Goal: Task Accomplishment & Management: Use online tool/utility

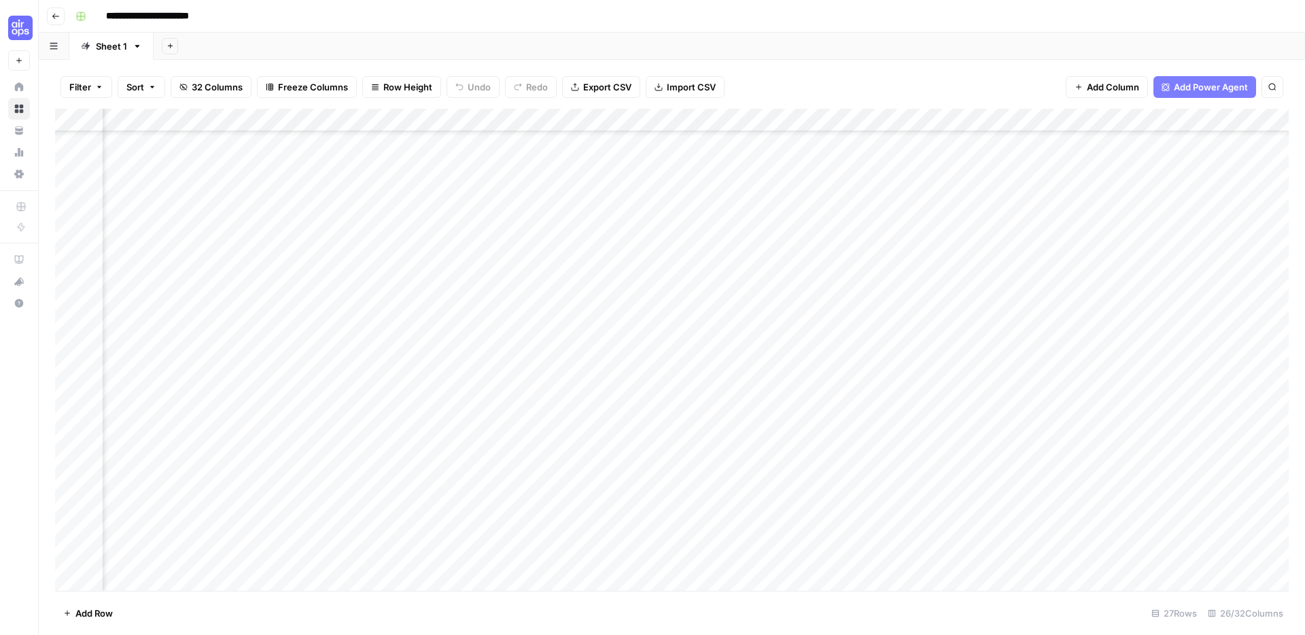
scroll to position [187, 1882]
click at [744, 557] on div "Add Column" at bounding box center [672, 350] width 1234 height 482
click at [721, 556] on div "Add Column" at bounding box center [672, 350] width 1234 height 482
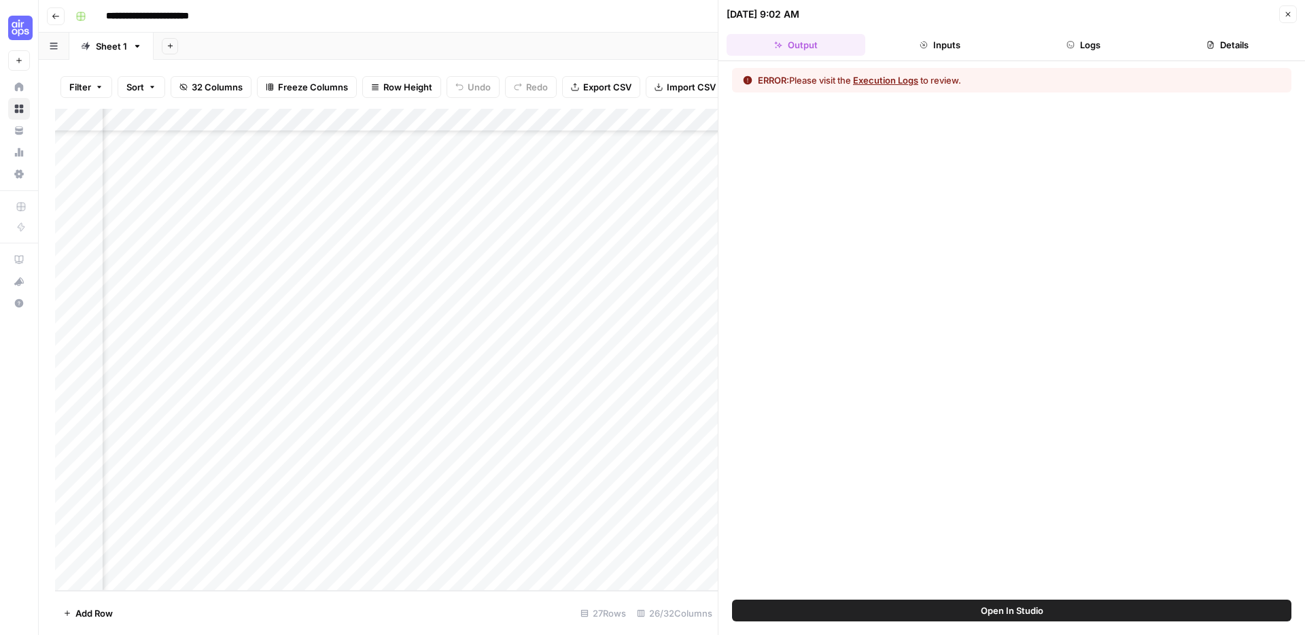
click at [893, 81] on button "Execution Logs" at bounding box center [885, 80] width 65 height 14
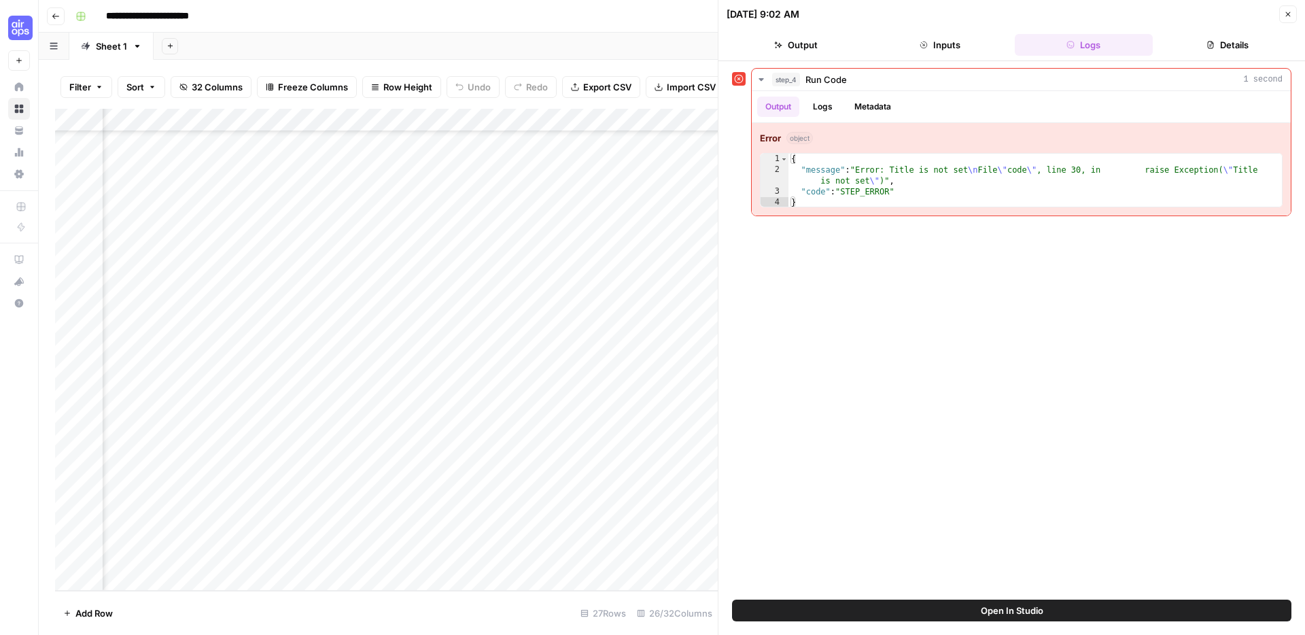
click at [810, 608] on button "Open In Studio" at bounding box center [1012, 611] width 560 height 22
click at [559, 557] on div "Add Column" at bounding box center [386, 350] width 663 height 482
click at [1288, 14] on icon "button" at bounding box center [1288, 14] width 5 height 5
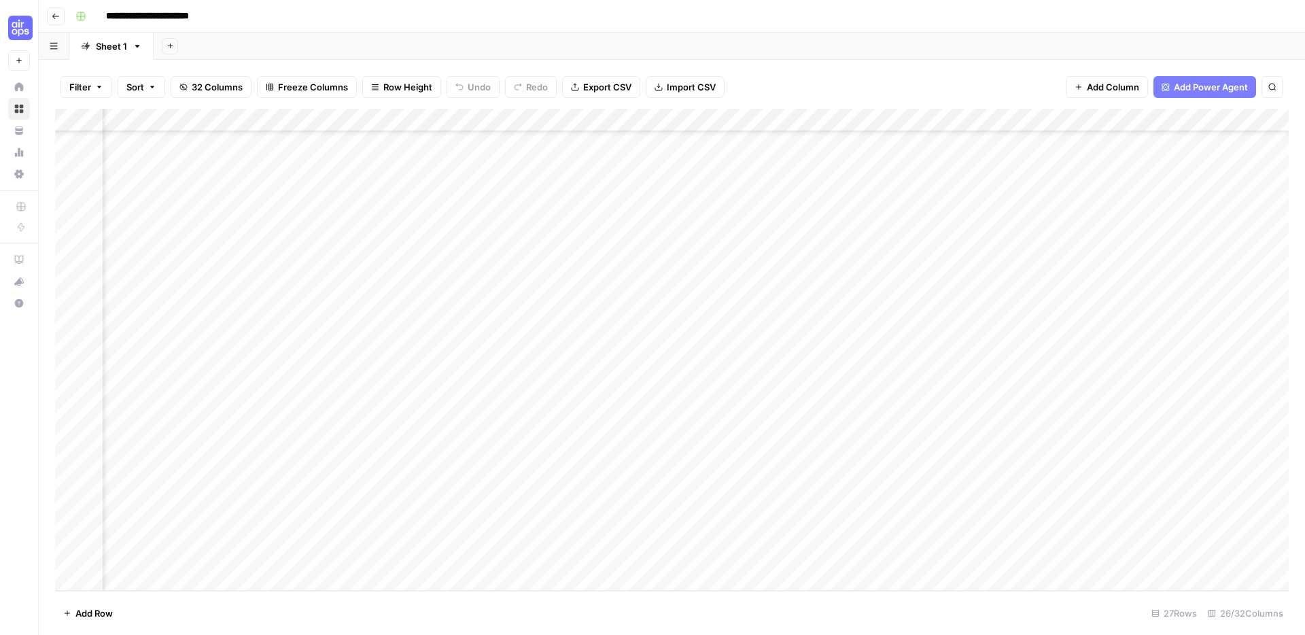
scroll to position [187, 1458]
click at [496, 553] on div "Add Column" at bounding box center [672, 350] width 1234 height 482
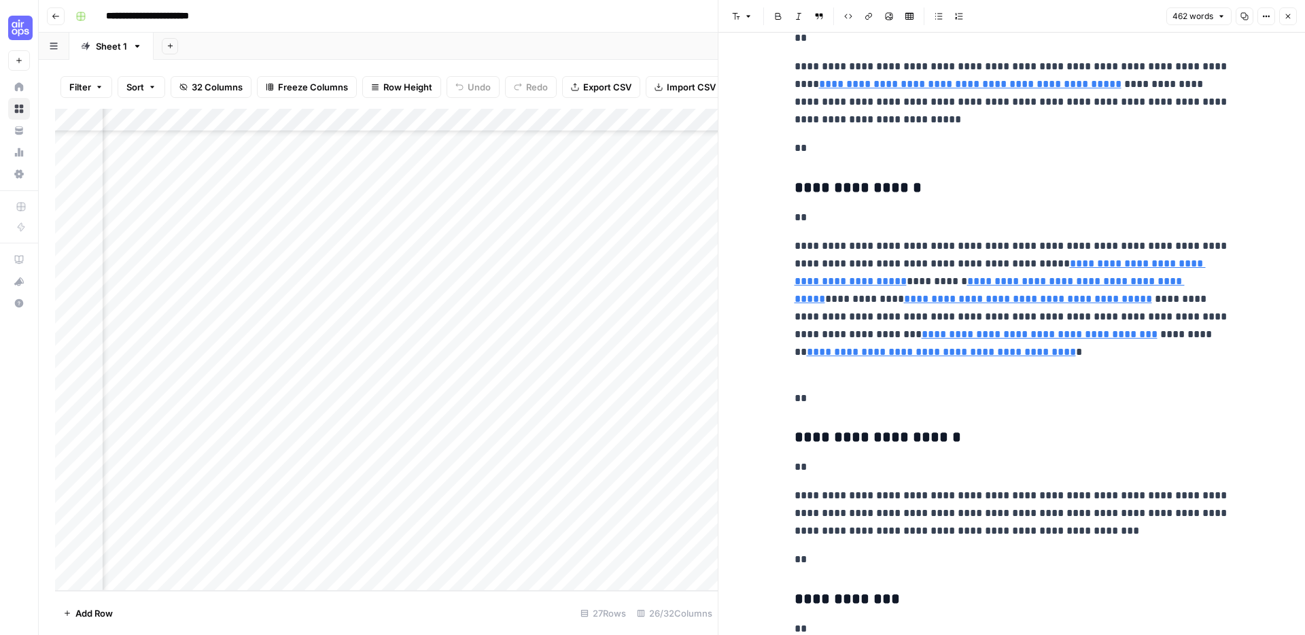
type input "https://www.sneakers.com/g/kids/c/orange%5C%22%3Eorange"
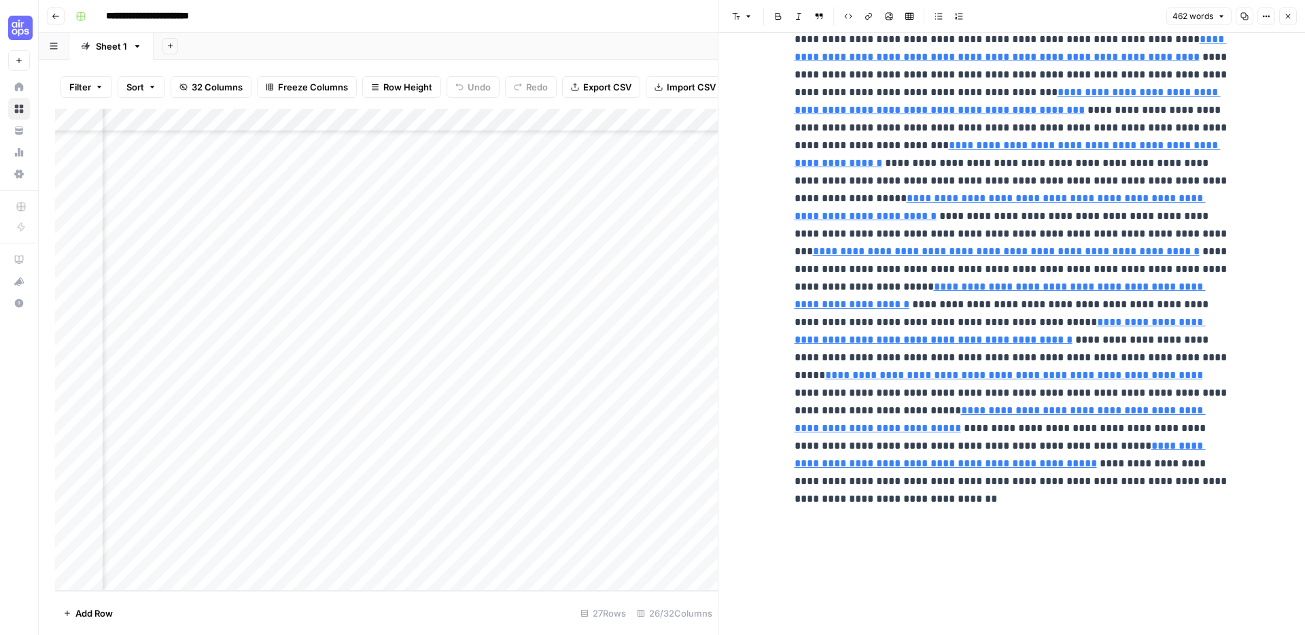
scroll to position [1250, 0]
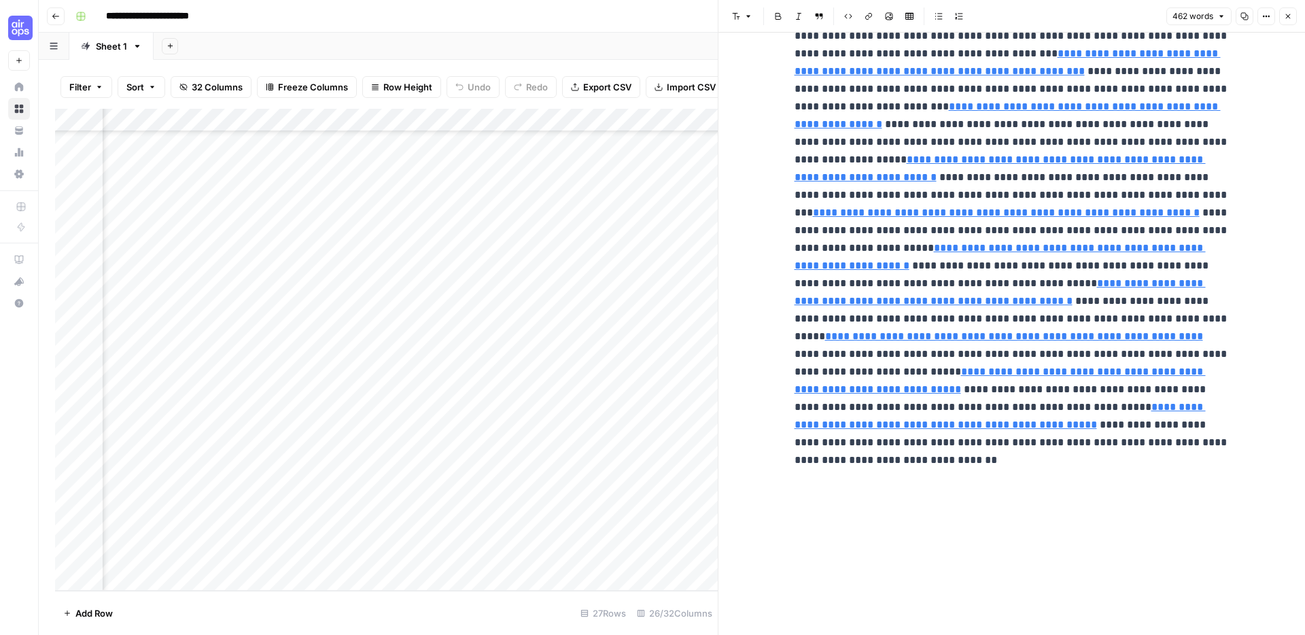
click at [1288, 21] on button "Close" at bounding box center [1288, 16] width 18 height 18
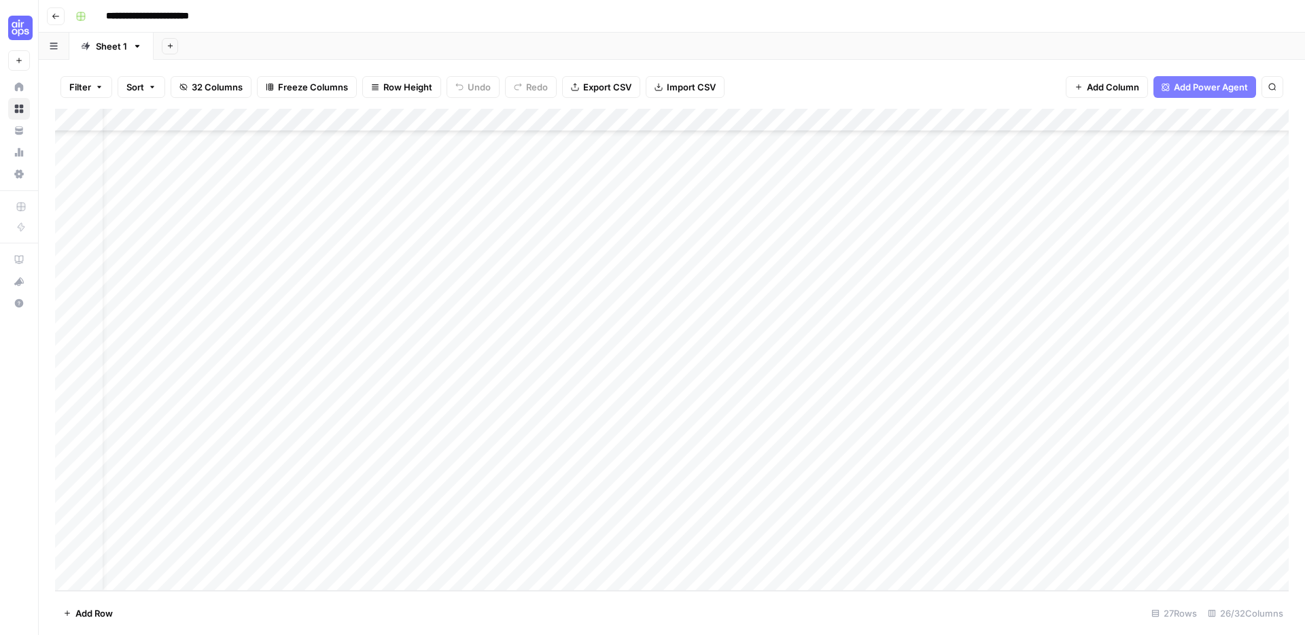
scroll to position [187, 0]
click at [269, 534] on div "Add Column" at bounding box center [672, 350] width 1234 height 482
click at [296, 552] on div "Add Column" at bounding box center [672, 350] width 1234 height 482
click at [785, 554] on div "Add Column" at bounding box center [672, 350] width 1234 height 482
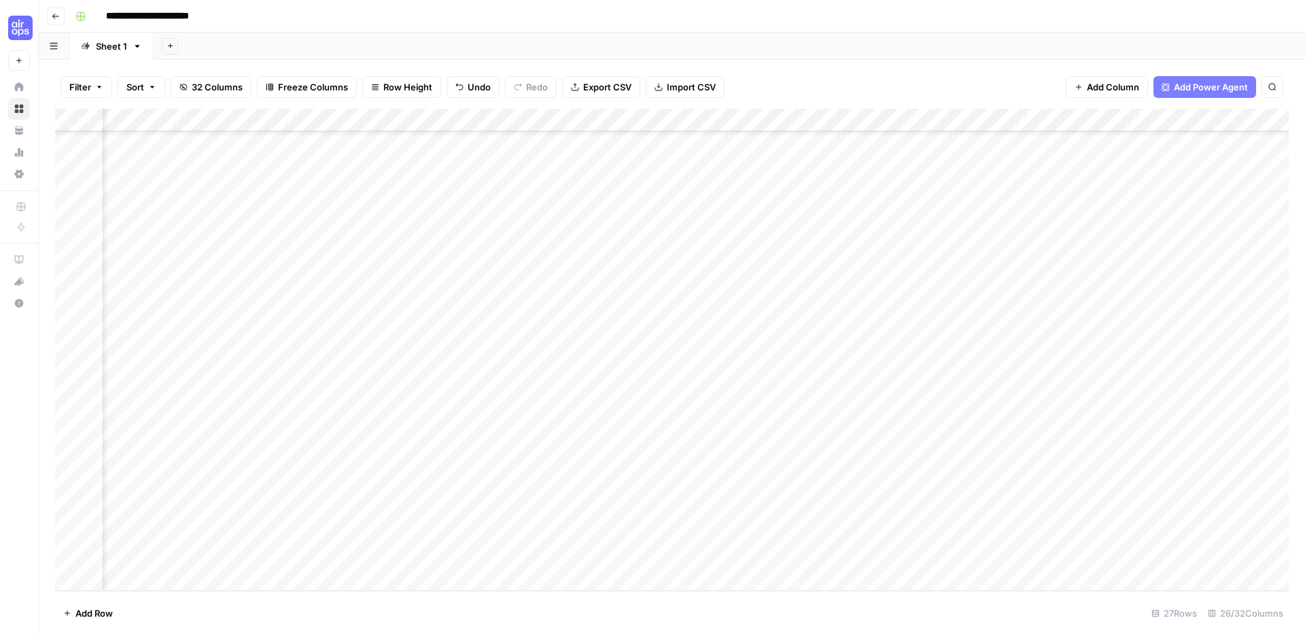
click at [1007, 553] on div "Add Column" at bounding box center [672, 350] width 1234 height 482
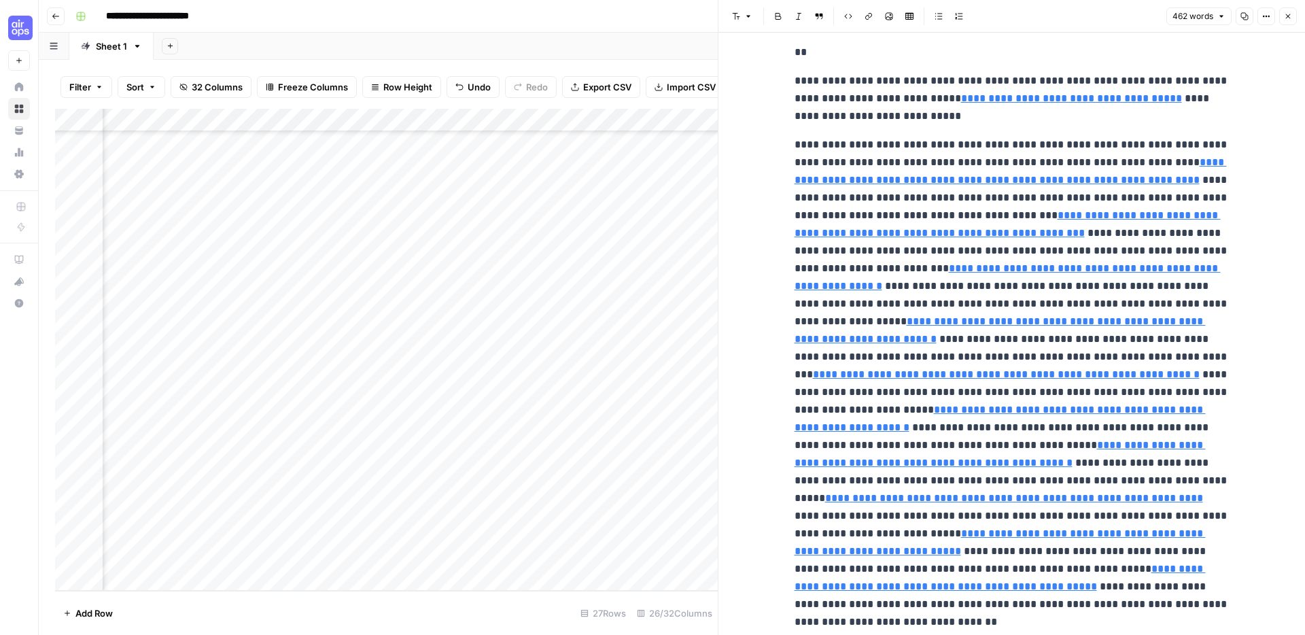
scroll to position [1250, 0]
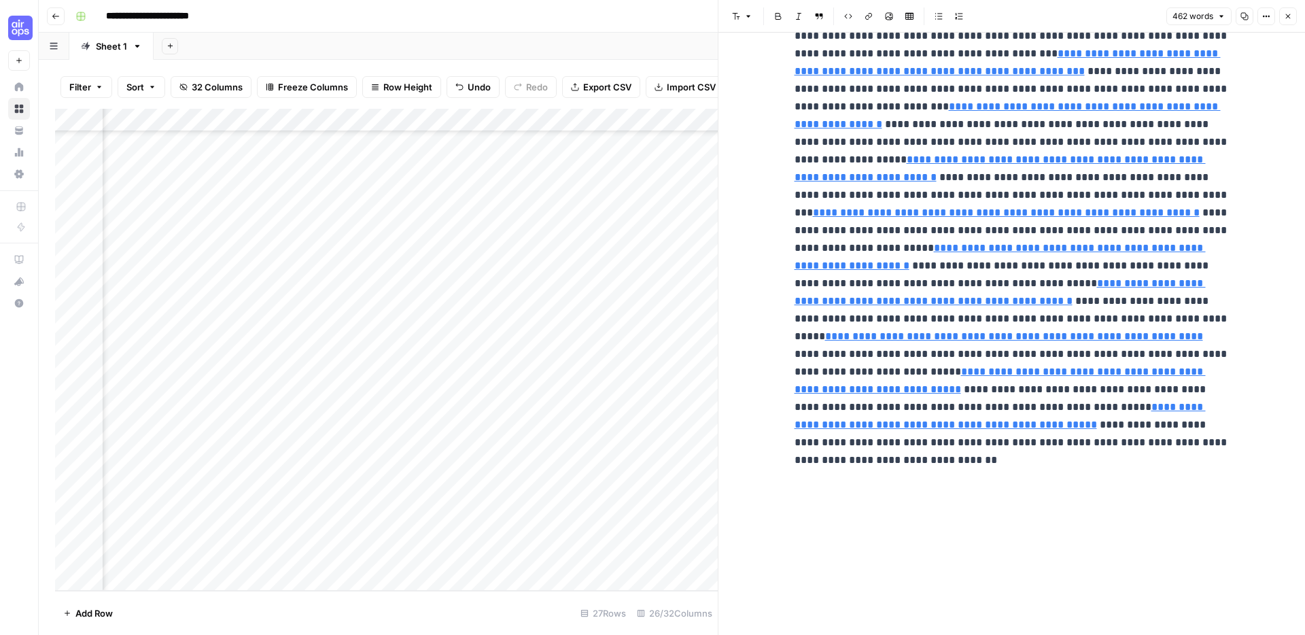
drag, startPoint x: 1287, startPoint y: 18, endPoint x: 1275, endPoint y: 33, distance: 19.3
click at [1287, 18] on icon "button" at bounding box center [1288, 16] width 8 height 8
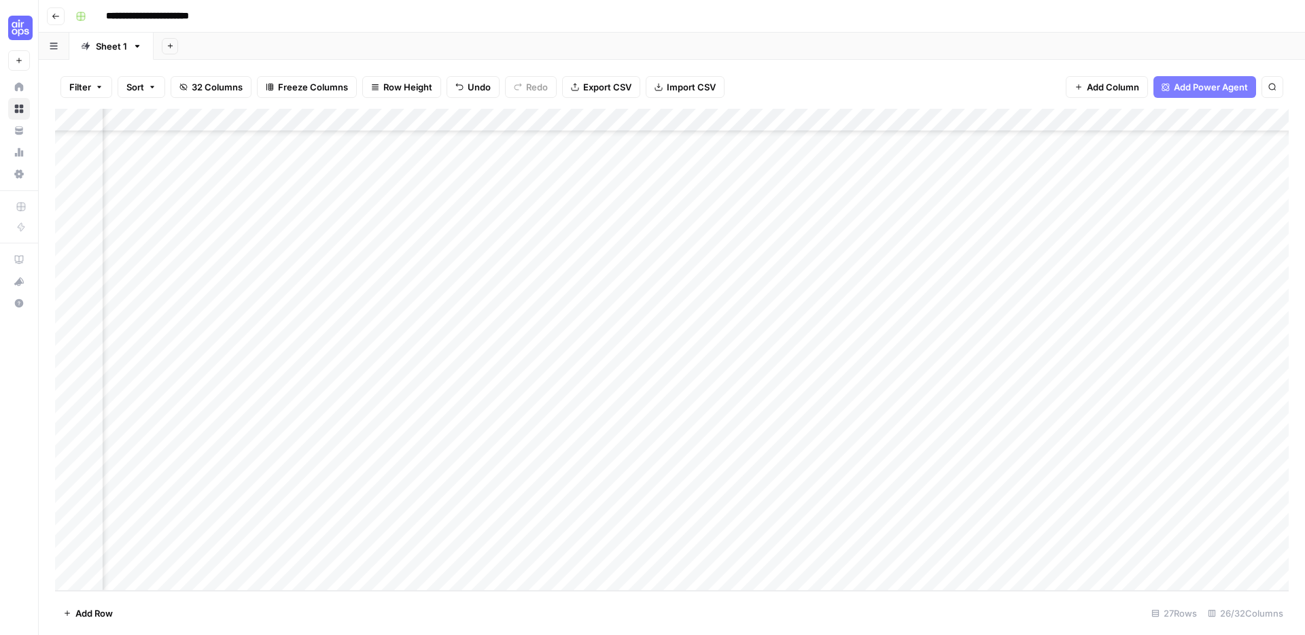
scroll to position [187, 203]
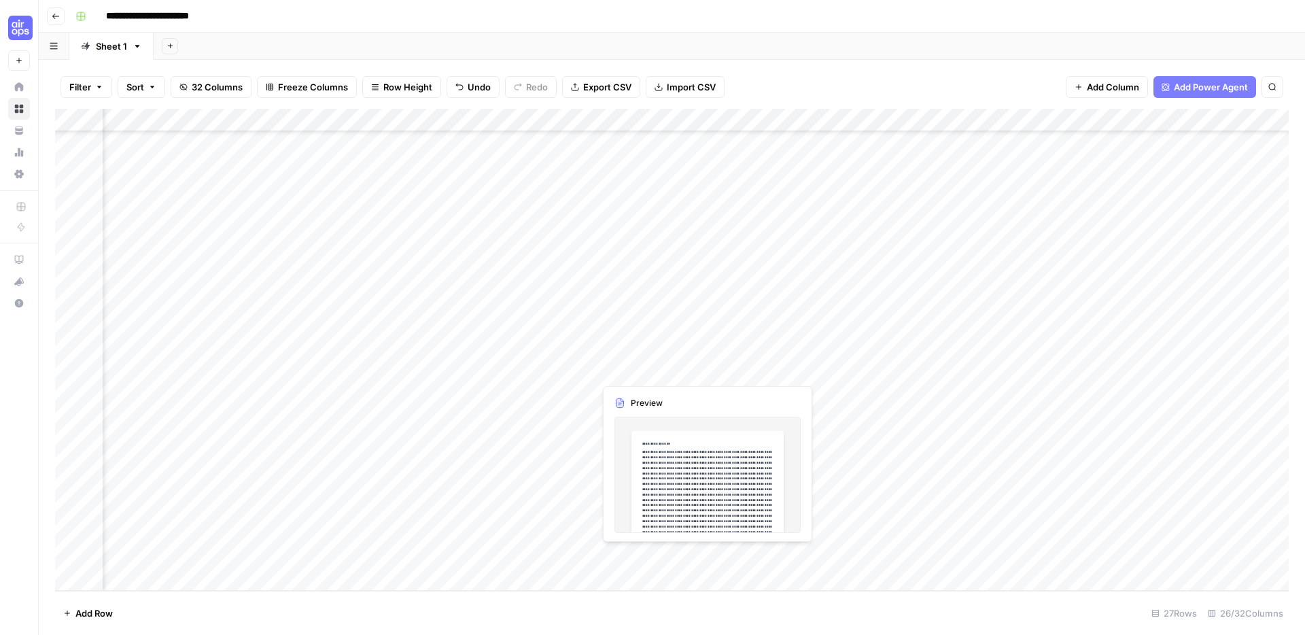
click at [729, 555] on div "Add Column" at bounding box center [672, 350] width 1234 height 482
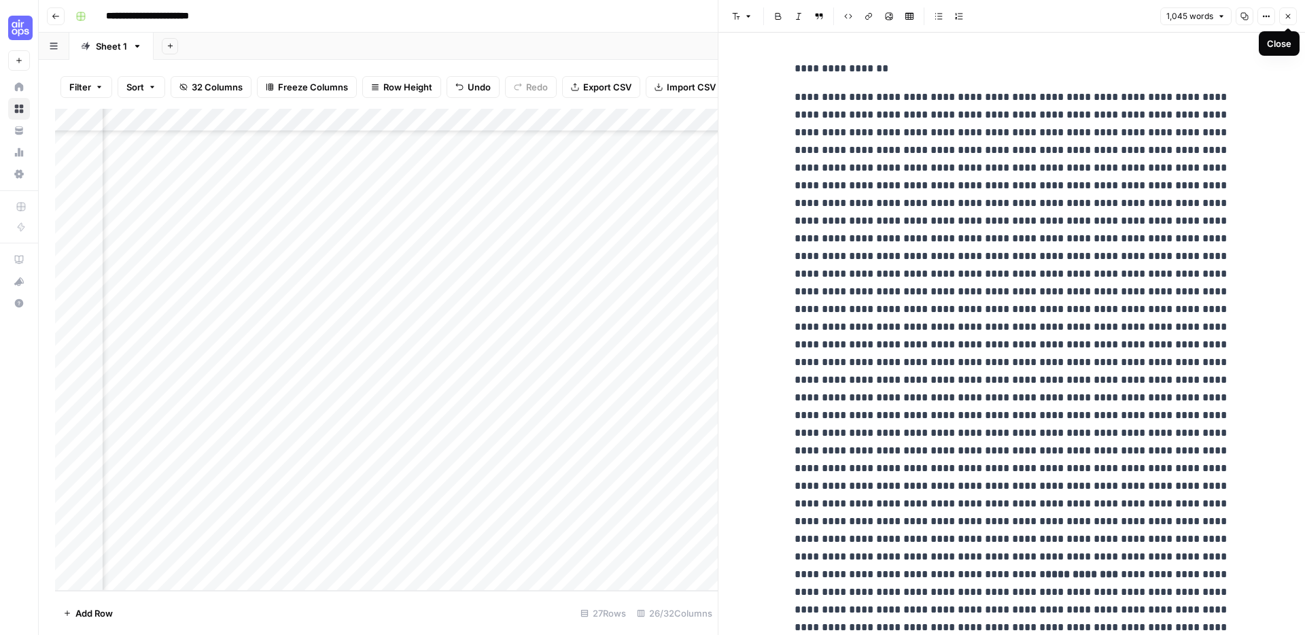
click at [1291, 18] on icon "button" at bounding box center [1288, 16] width 8 height 8
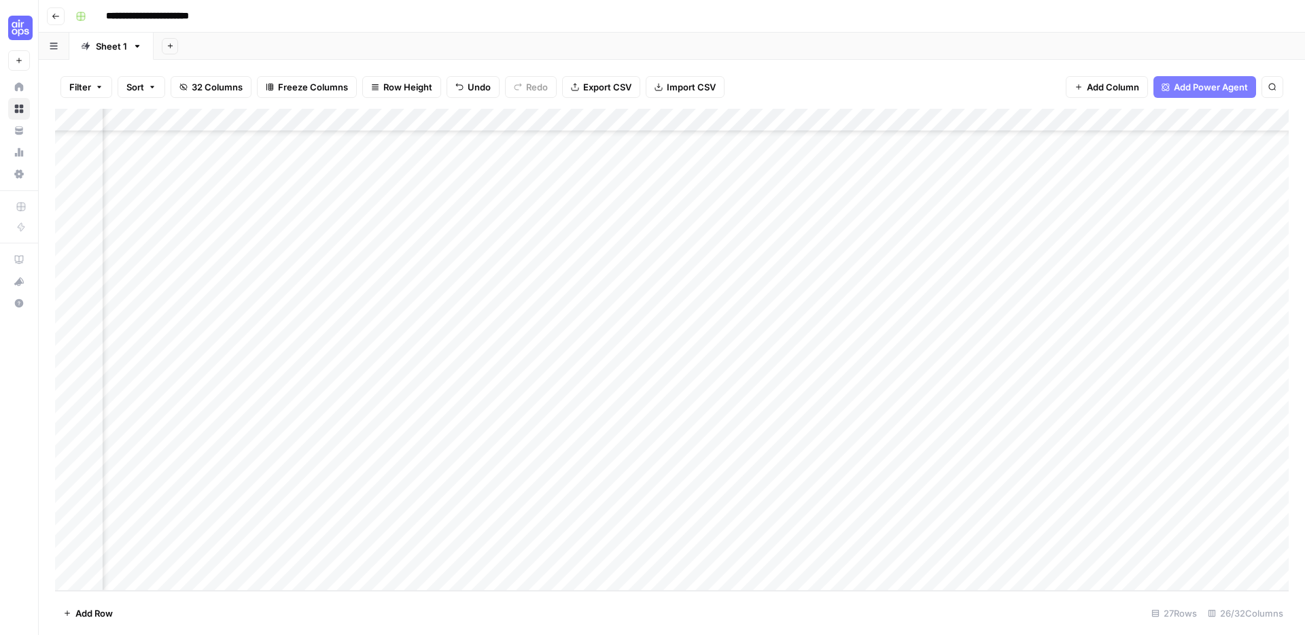
click at [918, 554] on div "Add Column" at bounding box center [672, 350] width 1234 height 482
click at [937, 557] on div "Add Column" at bounding box center [672, 350] width 1234 height 482
click at [797, 555] on div "Add Column" at bounding box center [672, 350] width 1234 height 482
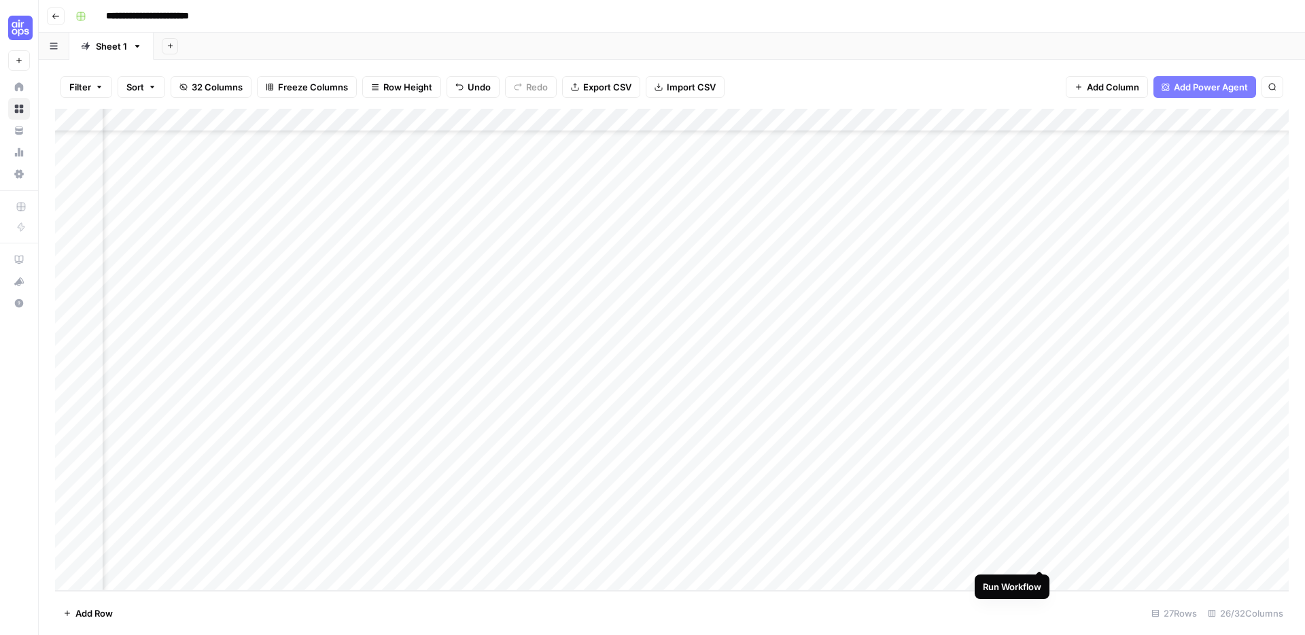
click at [1042, 556] on div "Add Column" at bounding box center [672, 350] width 1234 height 482
click at [336, 558] on div "Add Column" at bounding box center [672, 350] width 1234 height 482
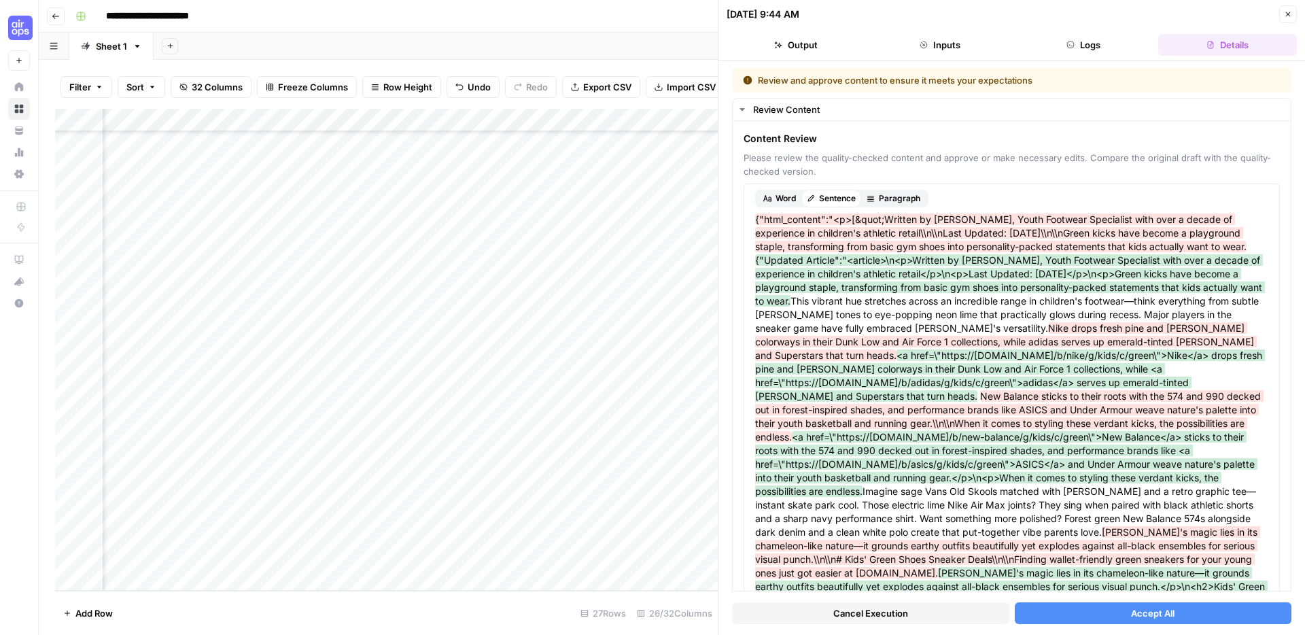
click at [1067, 617] on button "Accept All" at bounding box center [1153, 613] width 277 height 22
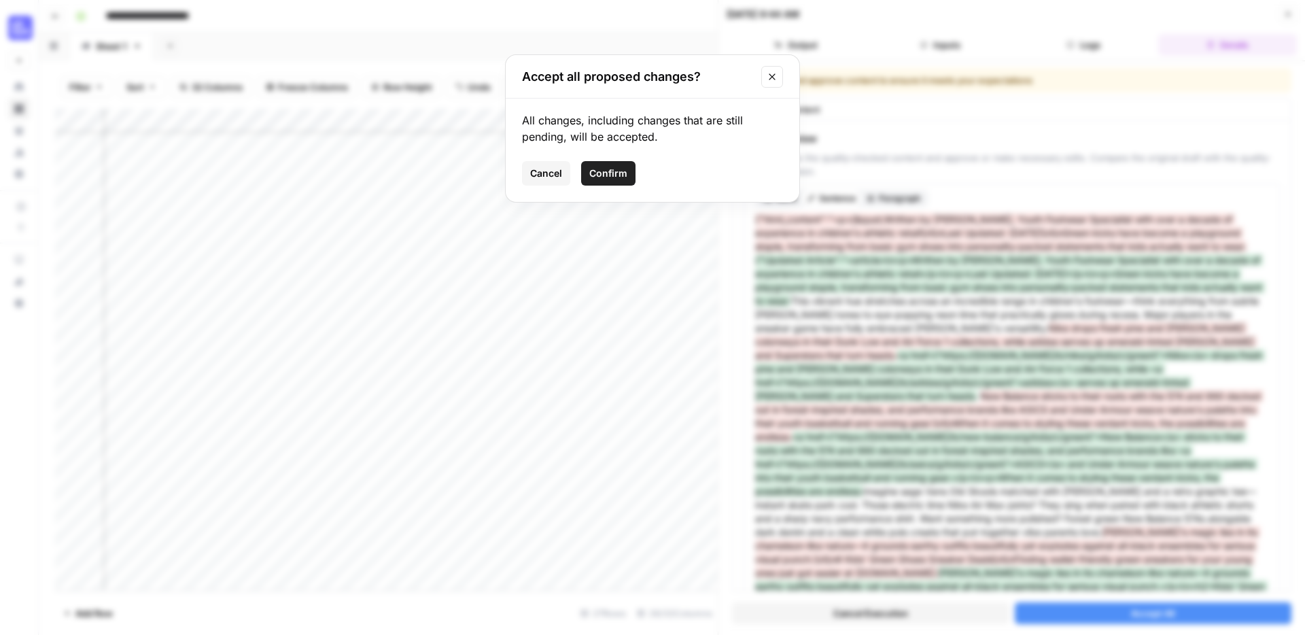
click at [606, 171] on span "Confirm" at bounding box center [608, 174] width 38 height 14
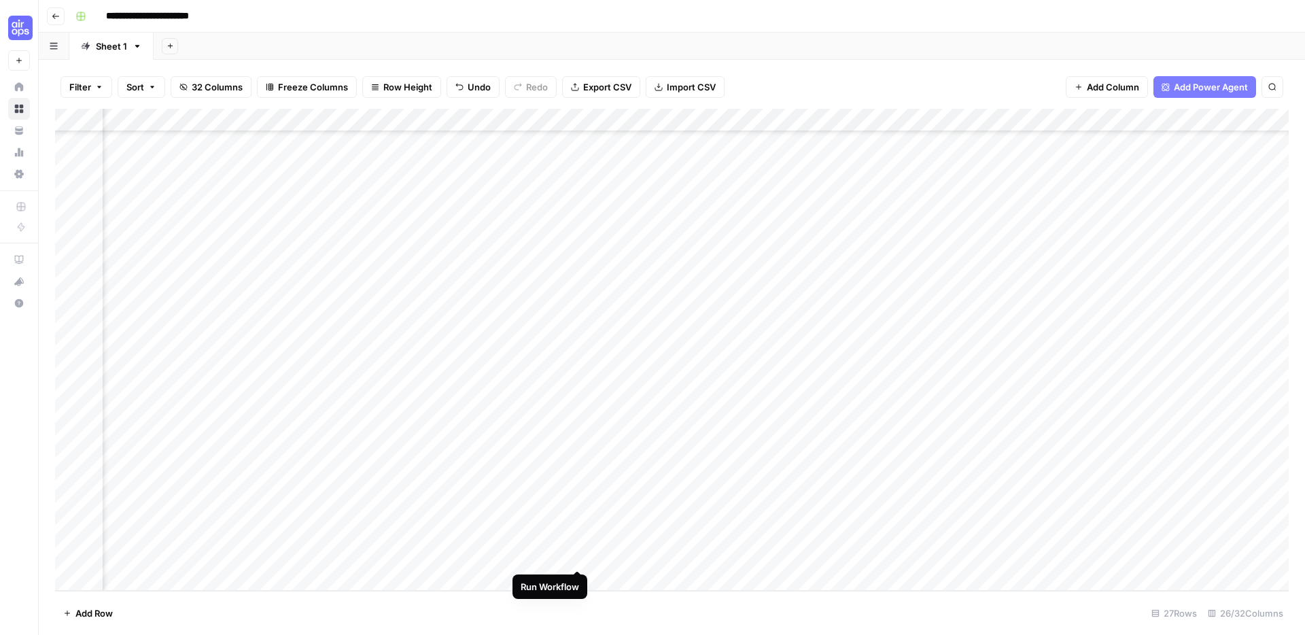
click at [579, 559] on div "Add Column" at bounding box center [672, 350] width 1234 height 482
click at [349, 557] on div "Add Column" at bounding box center [672, 350] width 1234 height 482
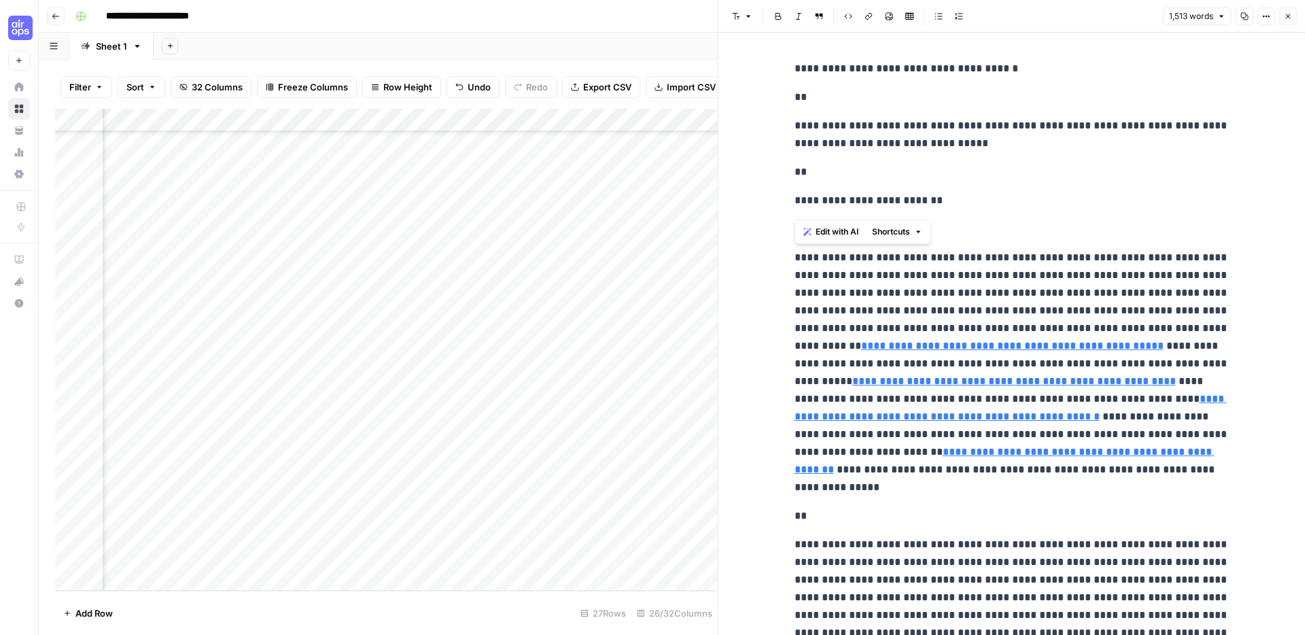
drag, startPoint x: 1060, startPoint y: 288, endPoint x: 789, endPoint y: 258, distance: 272.2
